Goal: Transaction & Acquisition: Book appointment/travel/reservation

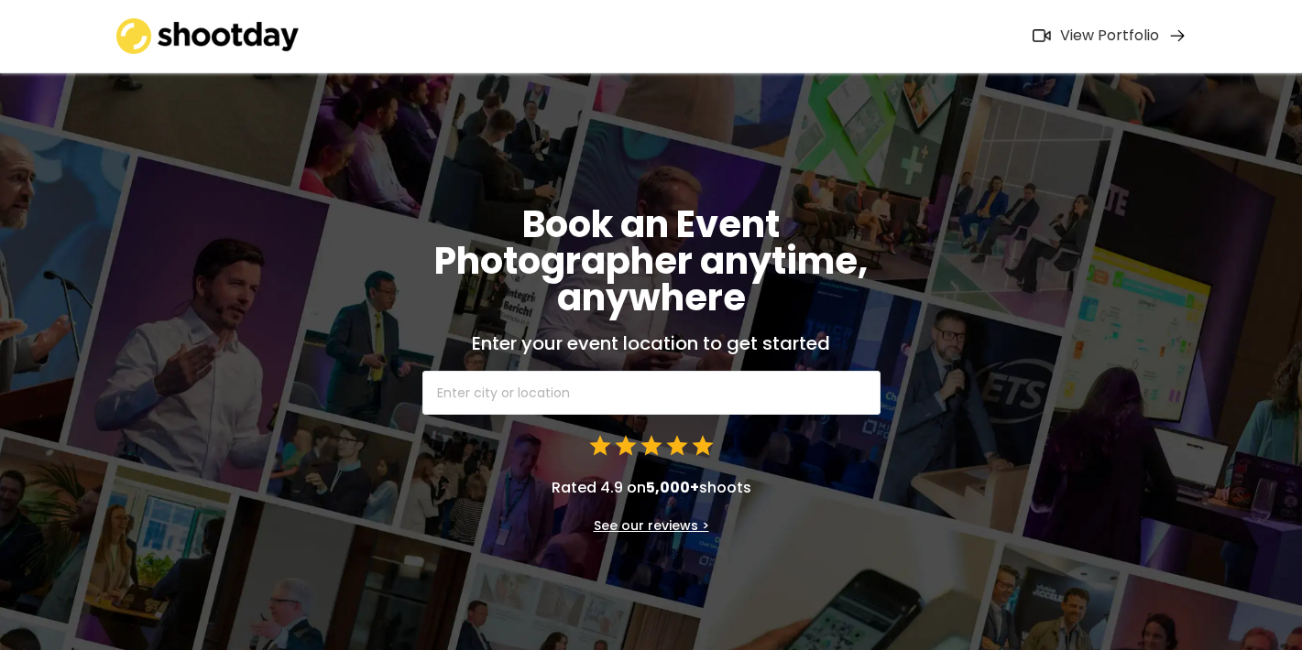
click at [580, 388] on input "text" at bounding box center [651, 393] width 458 height 44
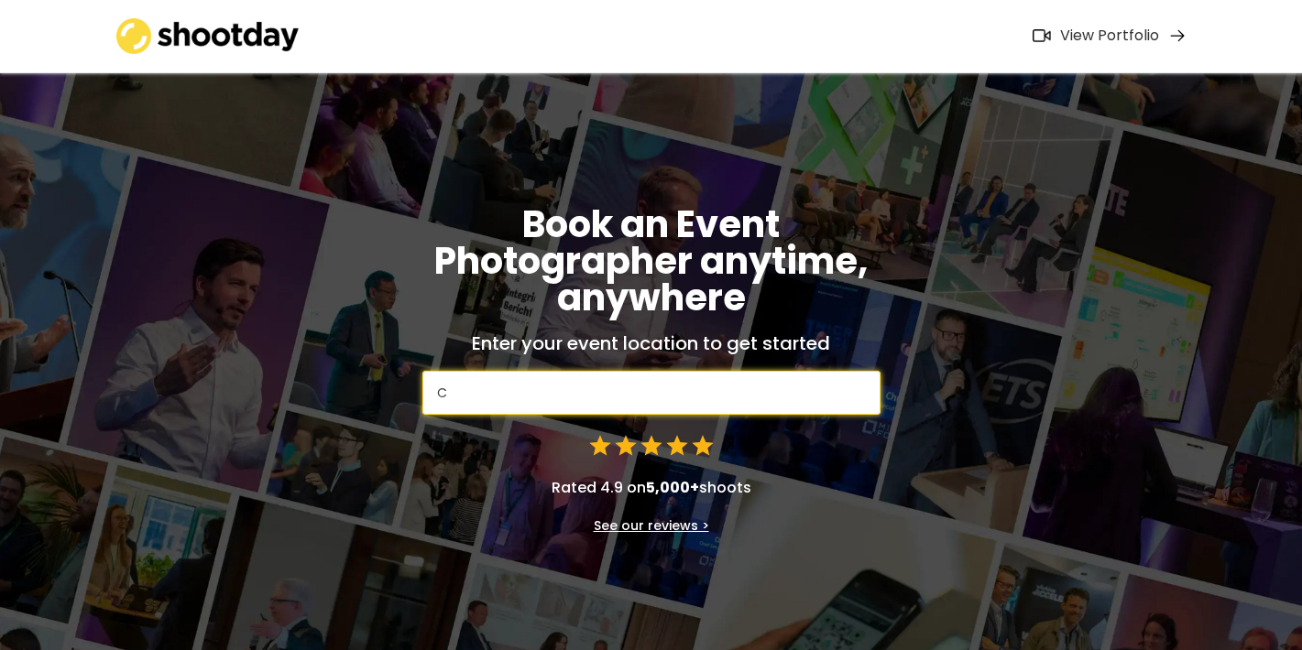
type input "Co"
type input "[GEOGRAPHIC_DATA], [GEOGRAPHIC_DATA], [GEOGRAPHIC_DATA]"
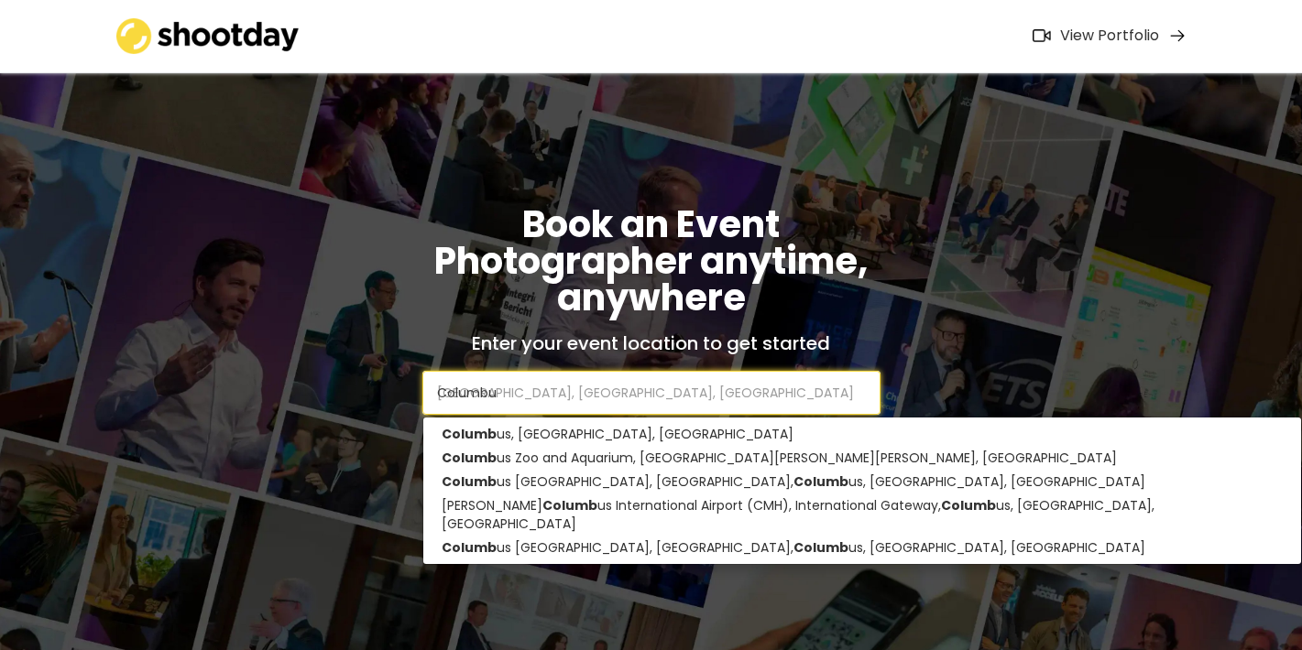
type input "Columbus"
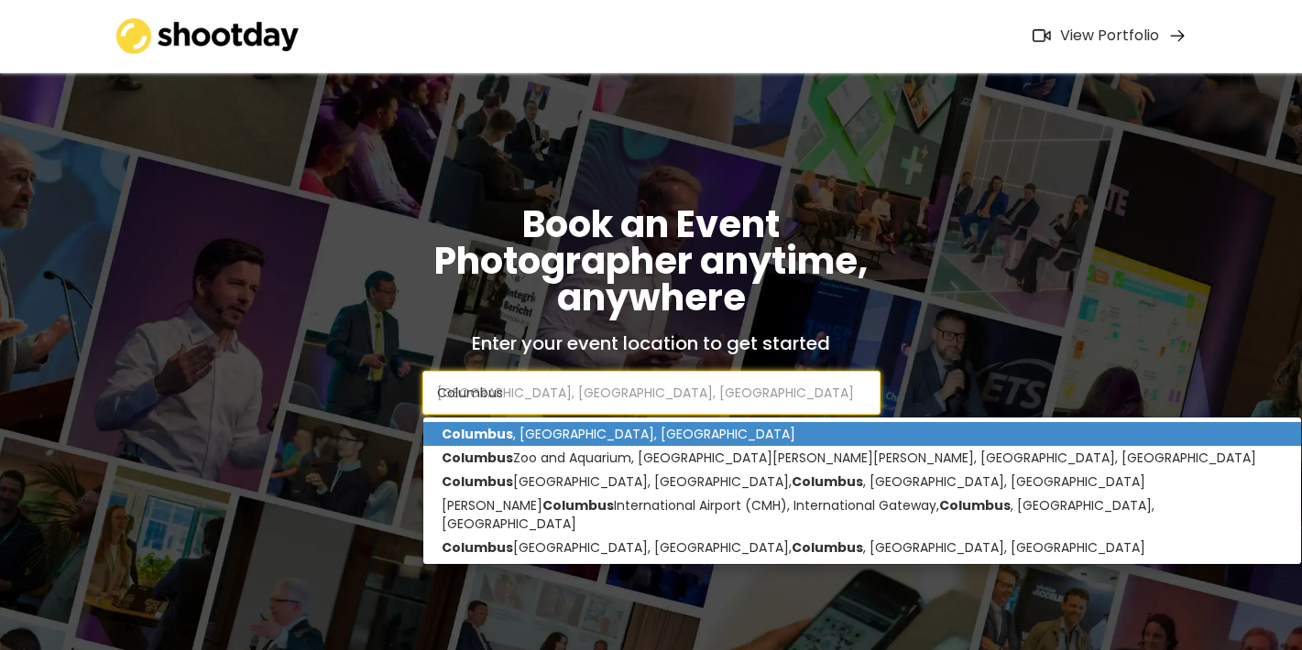
click at [530, 435] on p "[GEOGRAPHIC_DATA] , [GEOGRAPHIC_DATA], [GEOGRAPHIC_DATA]" at bounding box center [862, 434] width 879 height 24
type input "[GEOGRAPHIC_DATA], [GEOGRAPHIC_DATA], [GEOGRAPHIC_DATA]"
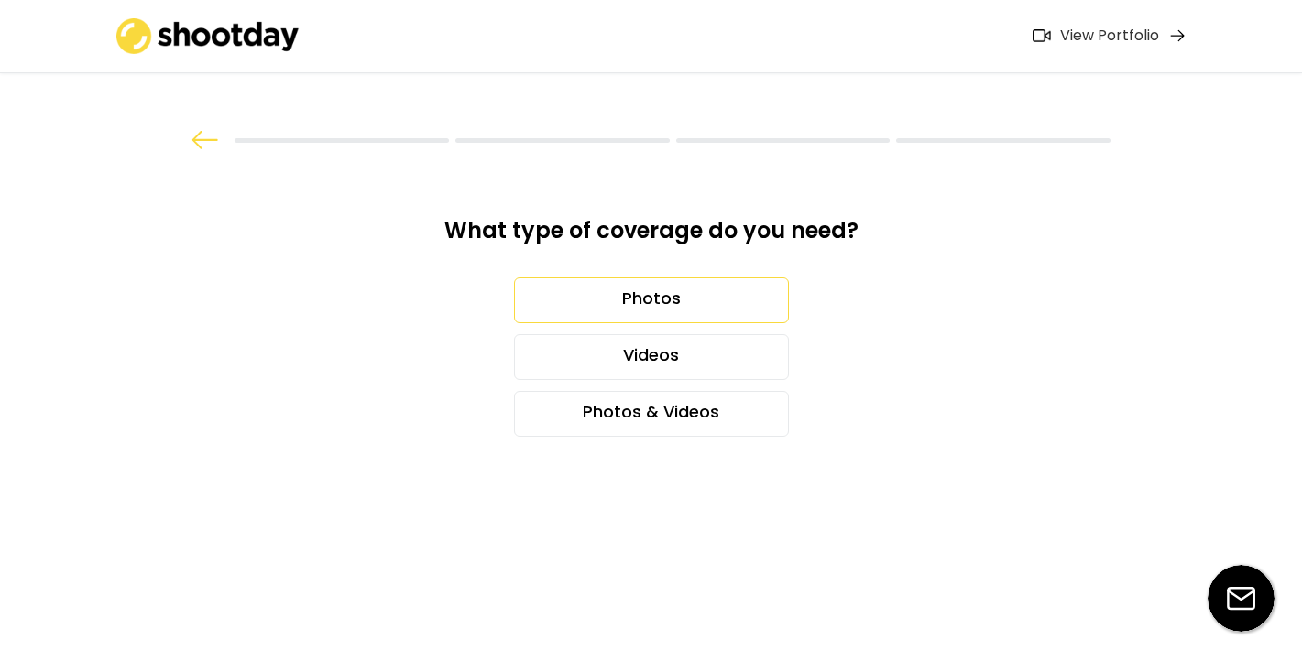
click at [716, 304] on div "Photos" at bounding box center [651, 301] width 275 height 46
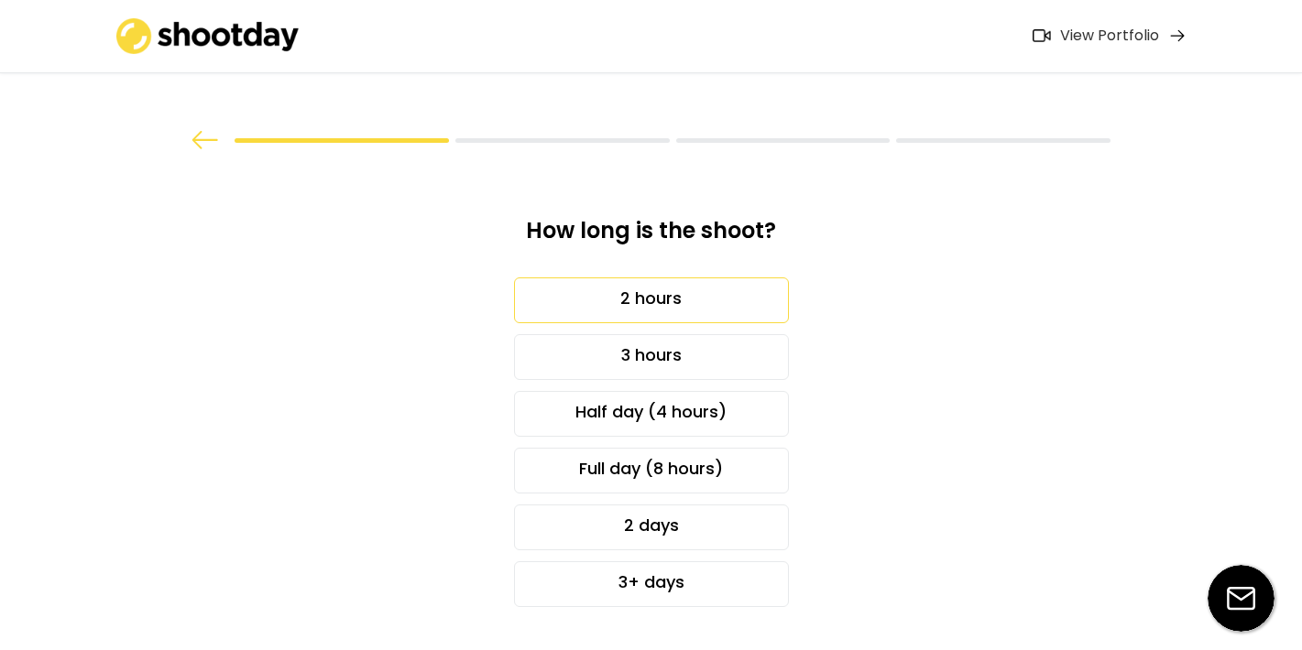
click at [705, 291] on div "2 hours" at bounding box center [651, 301] width 275 height 46
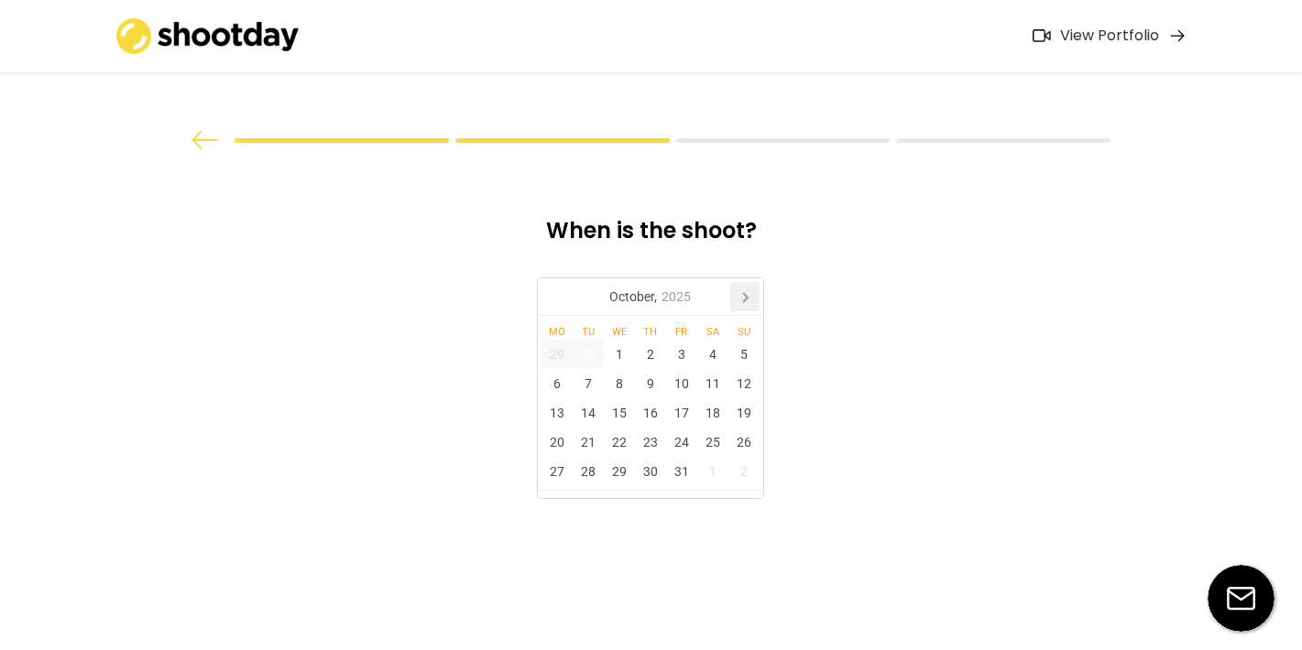
click at [747, 295] on icon at bounding box center [744, 296] width 29 height 29
click at [557, 382] on div "3" at bounding box center [556, 383] width 31 height 29
